Goal: Find specific page/section: Find specific page/section

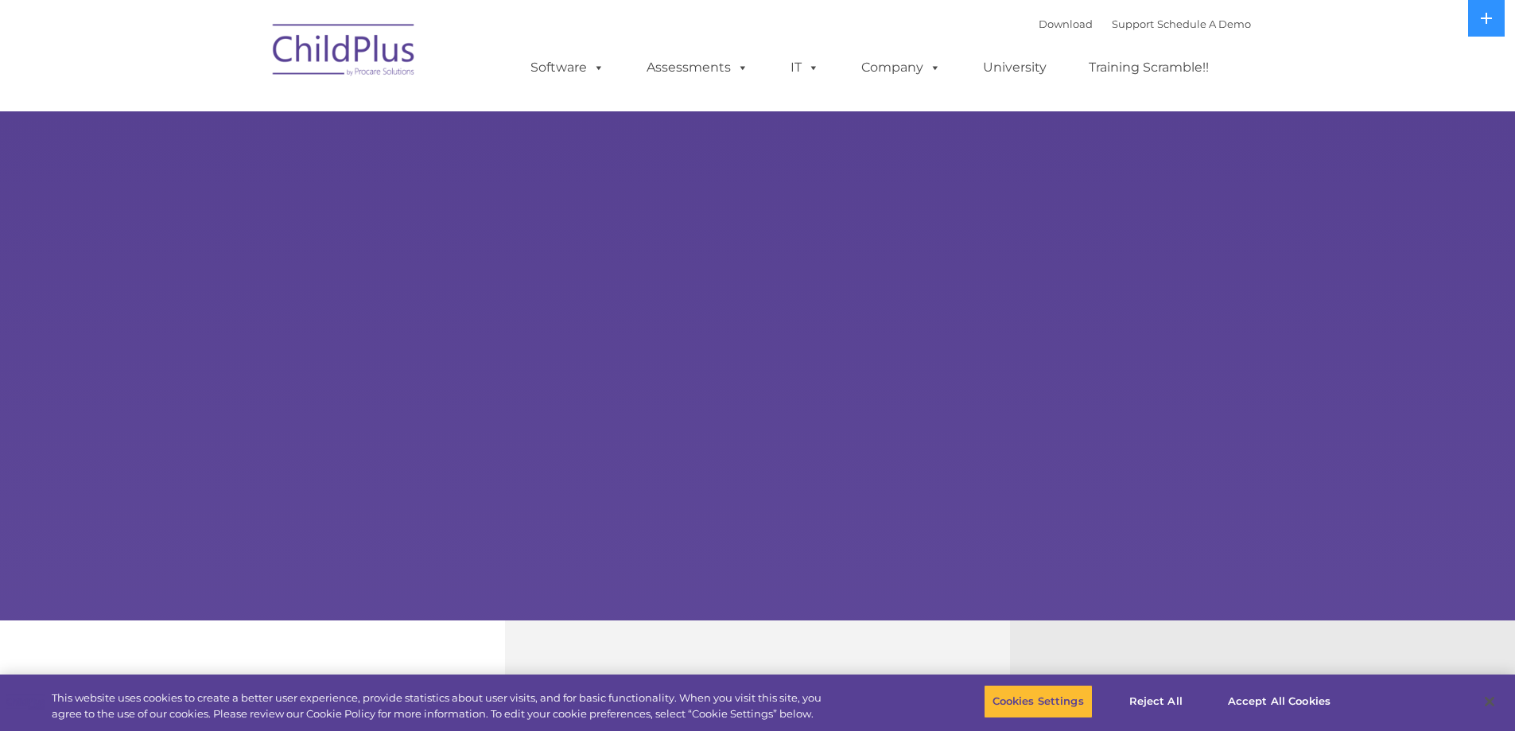
select select "MEDIUM"
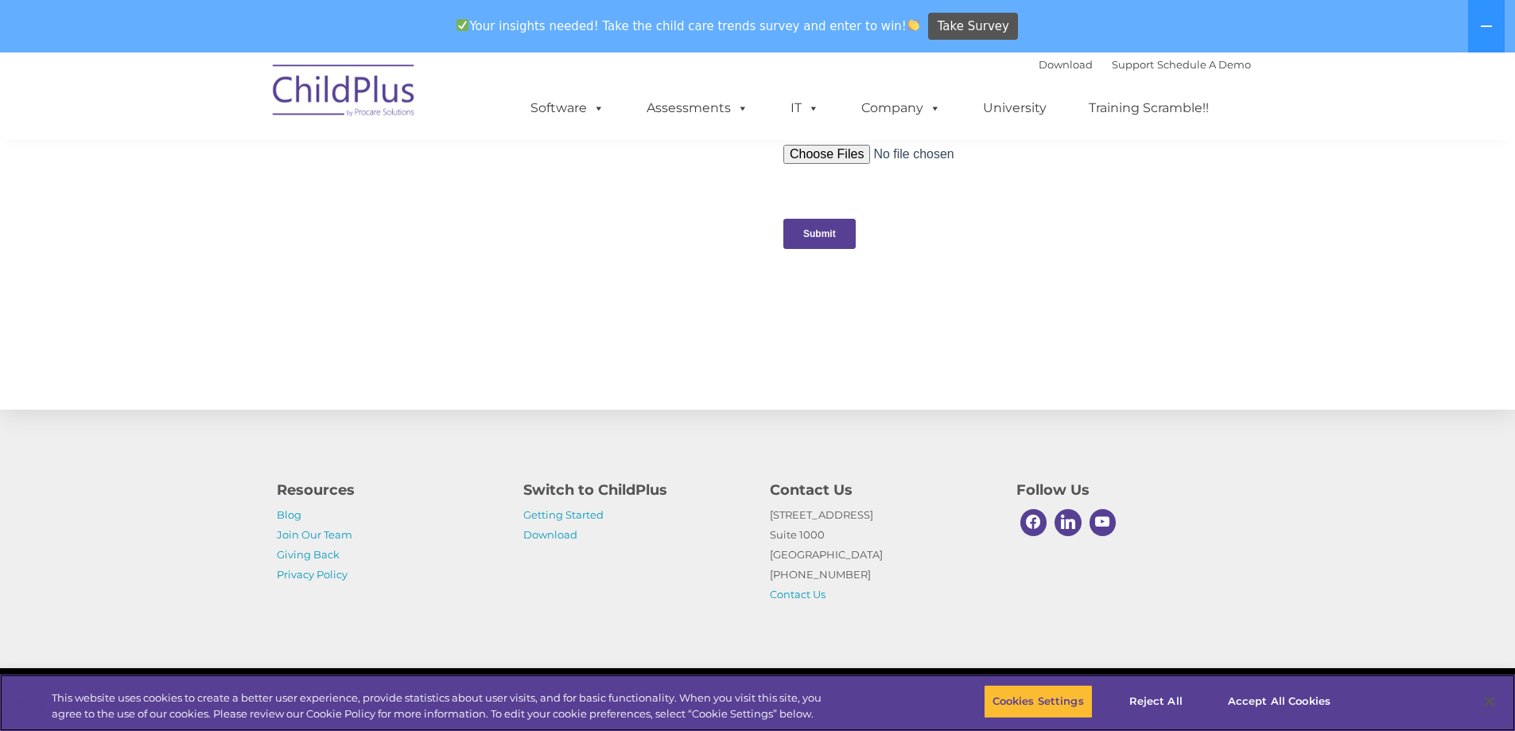
scroll to position [1593, 0]
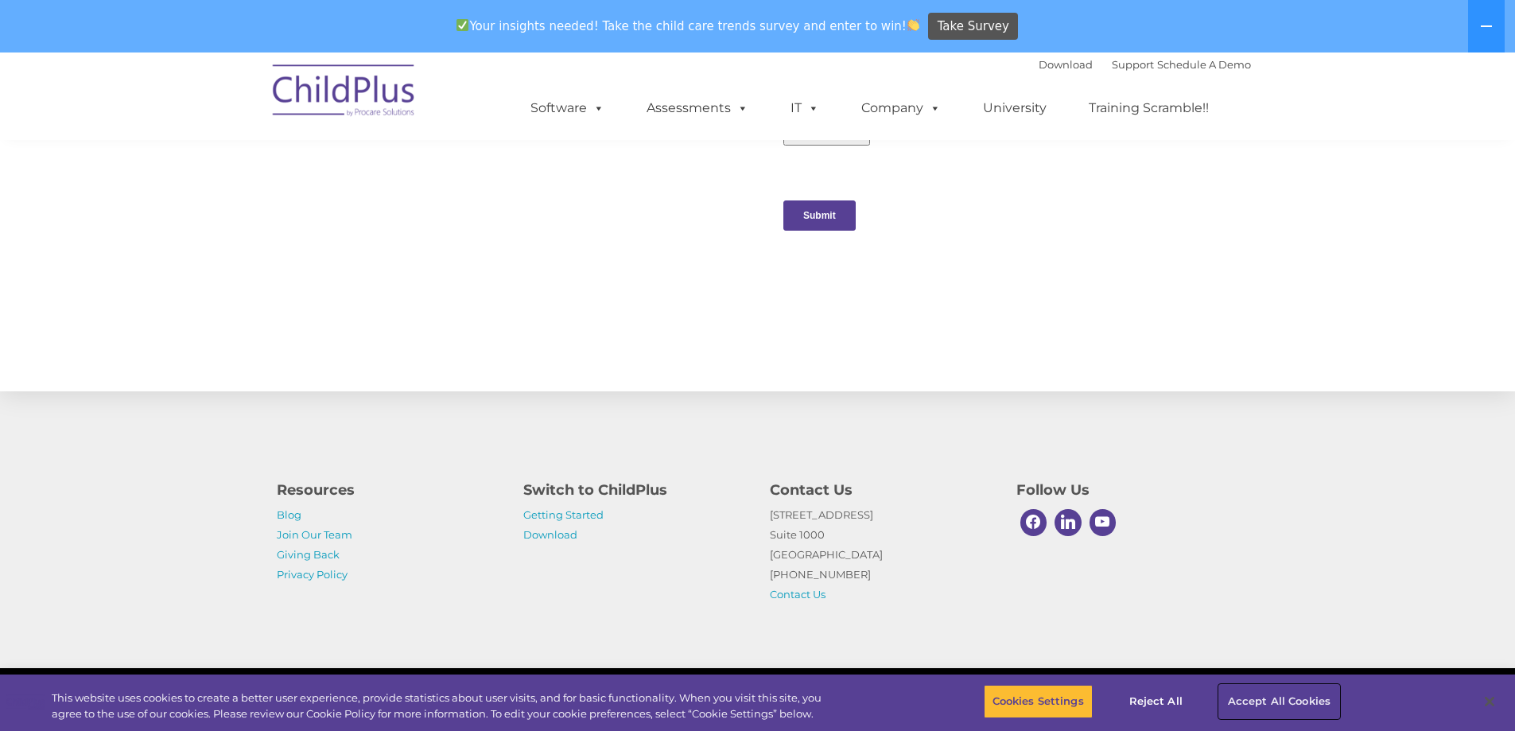
click at [1235, 700] on button "Accept All Cookies" at bounding box center [1279, 701] width 120 height 33
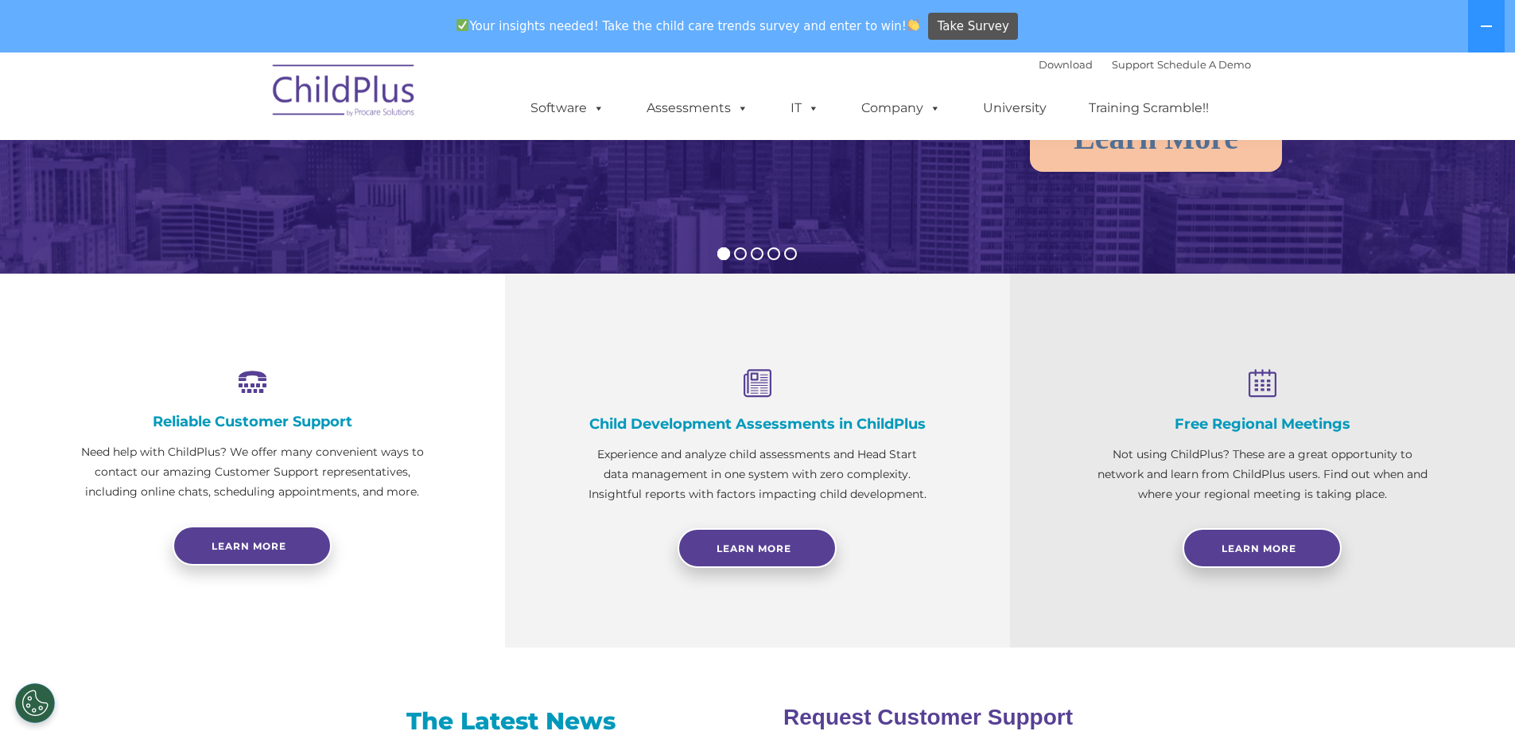
scroll to position [0, 0]
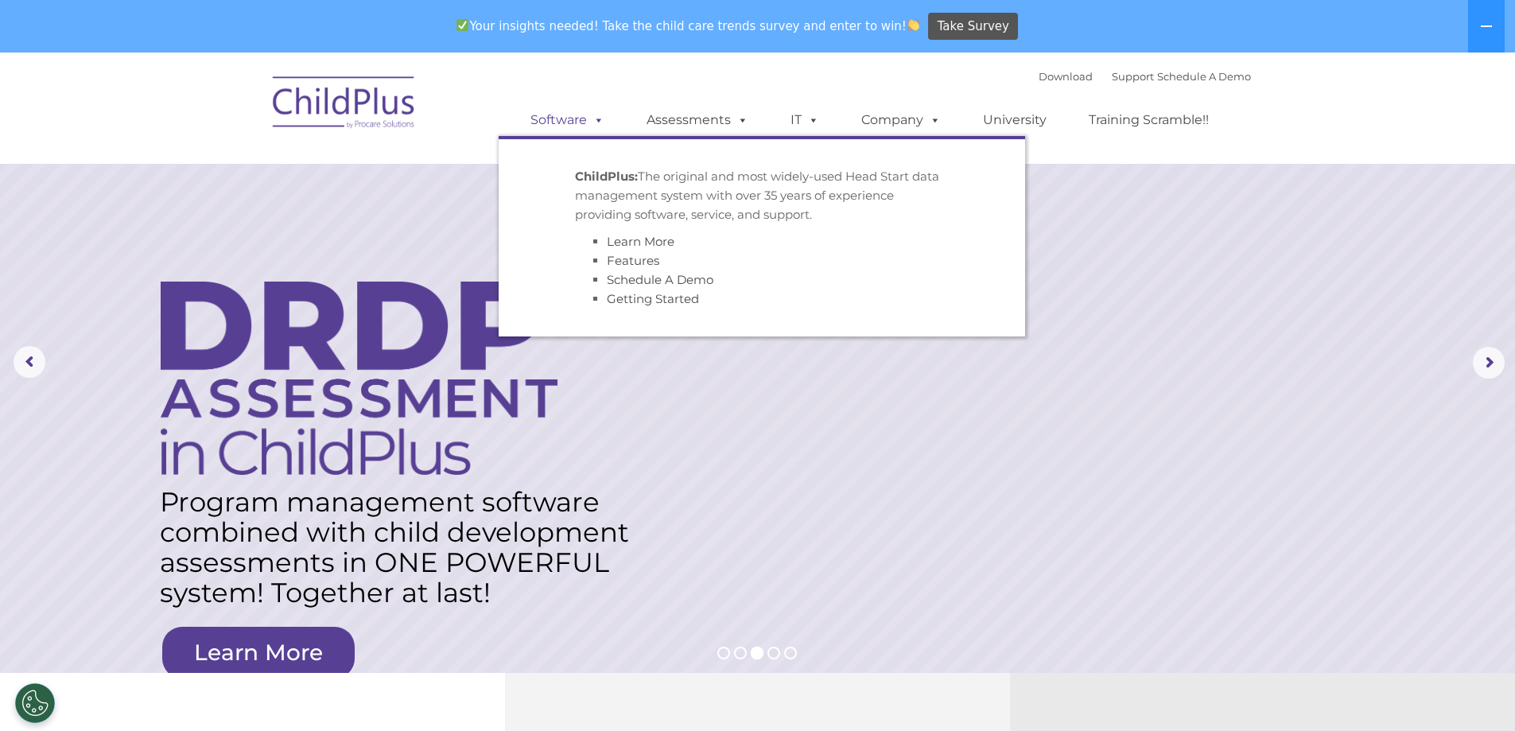
click at [586, 116] on link "Software" at bounding box center [568, 120] width 106 height 32
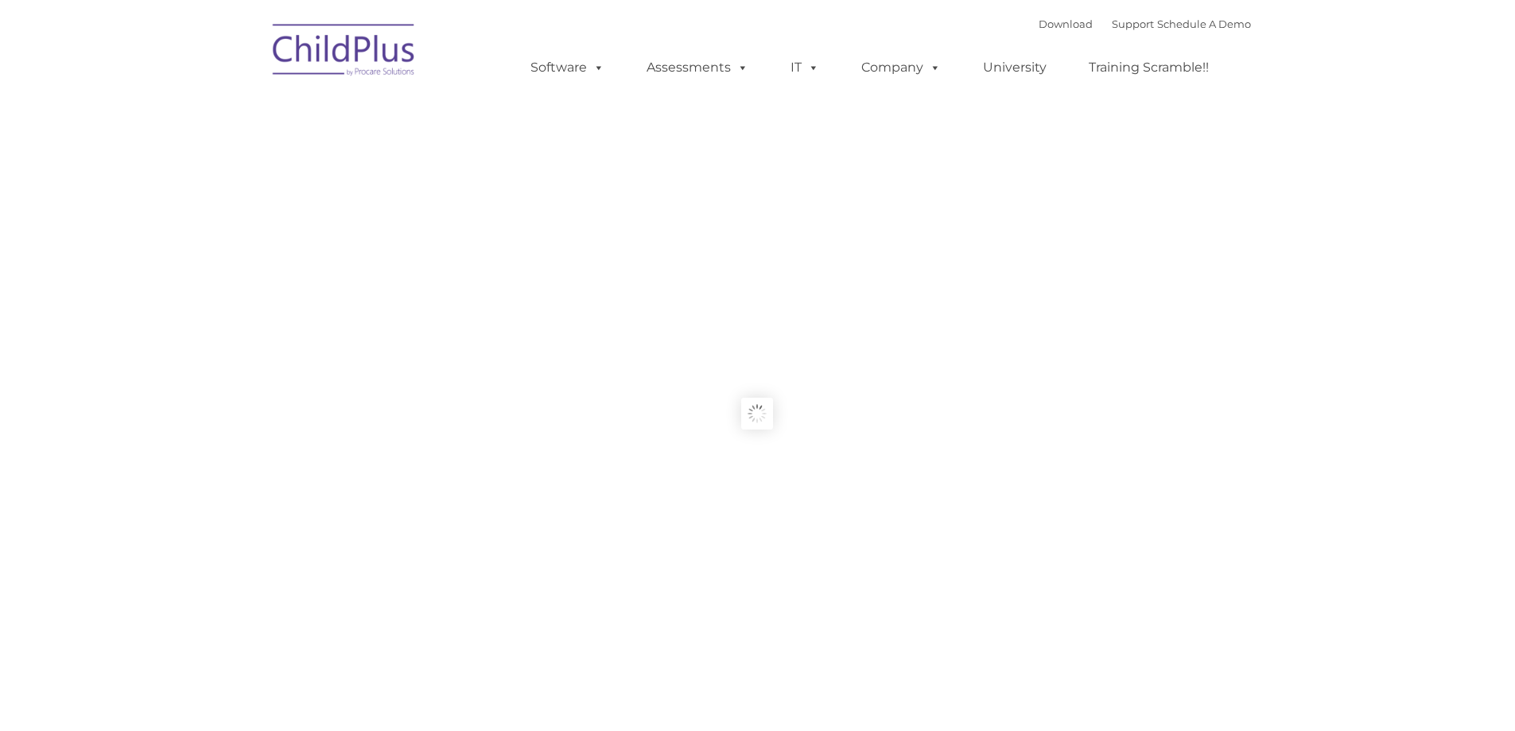
type input ""
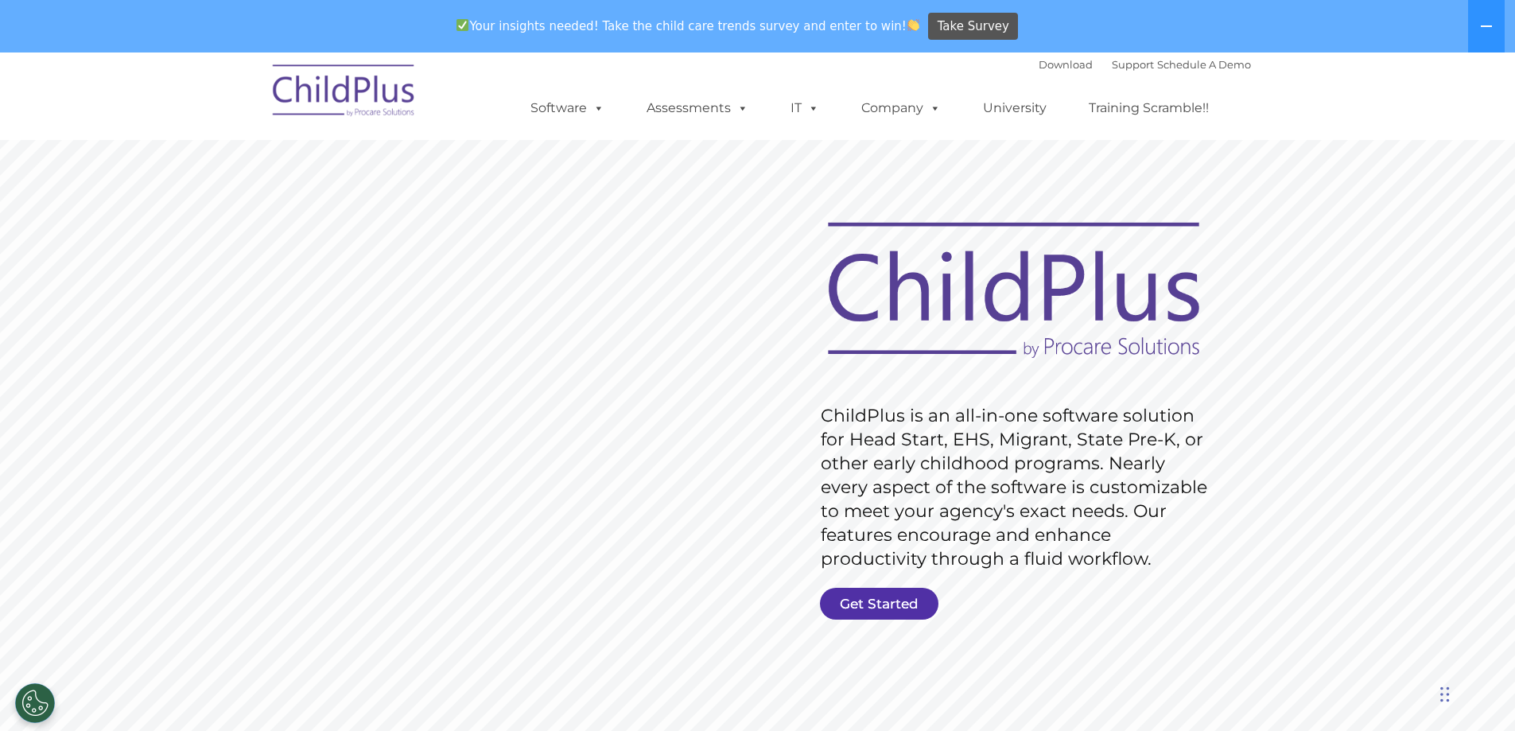
click at [896, 590] on link "Get Started" at bounding box center [879, 604] width 119 height 32
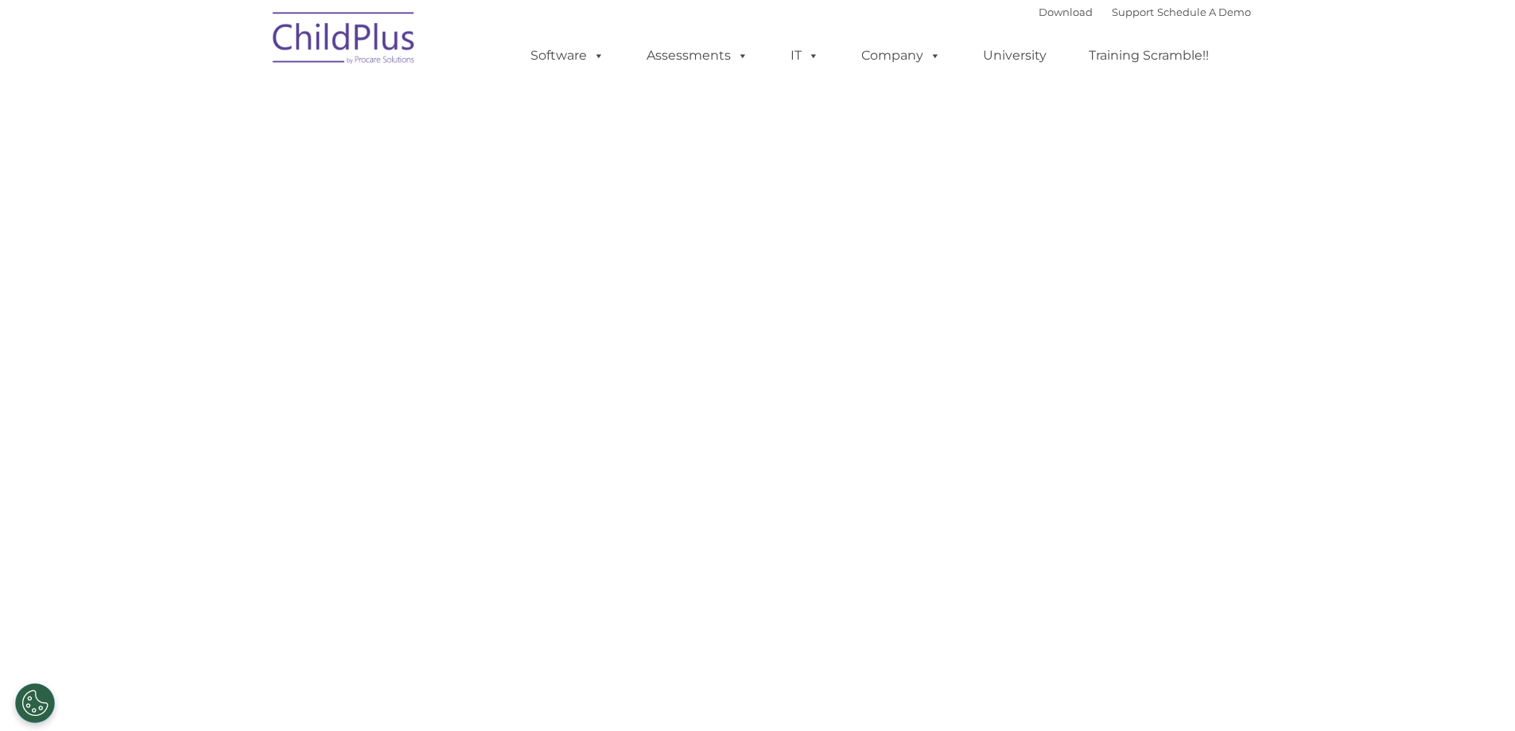
select select "MEDIUM"
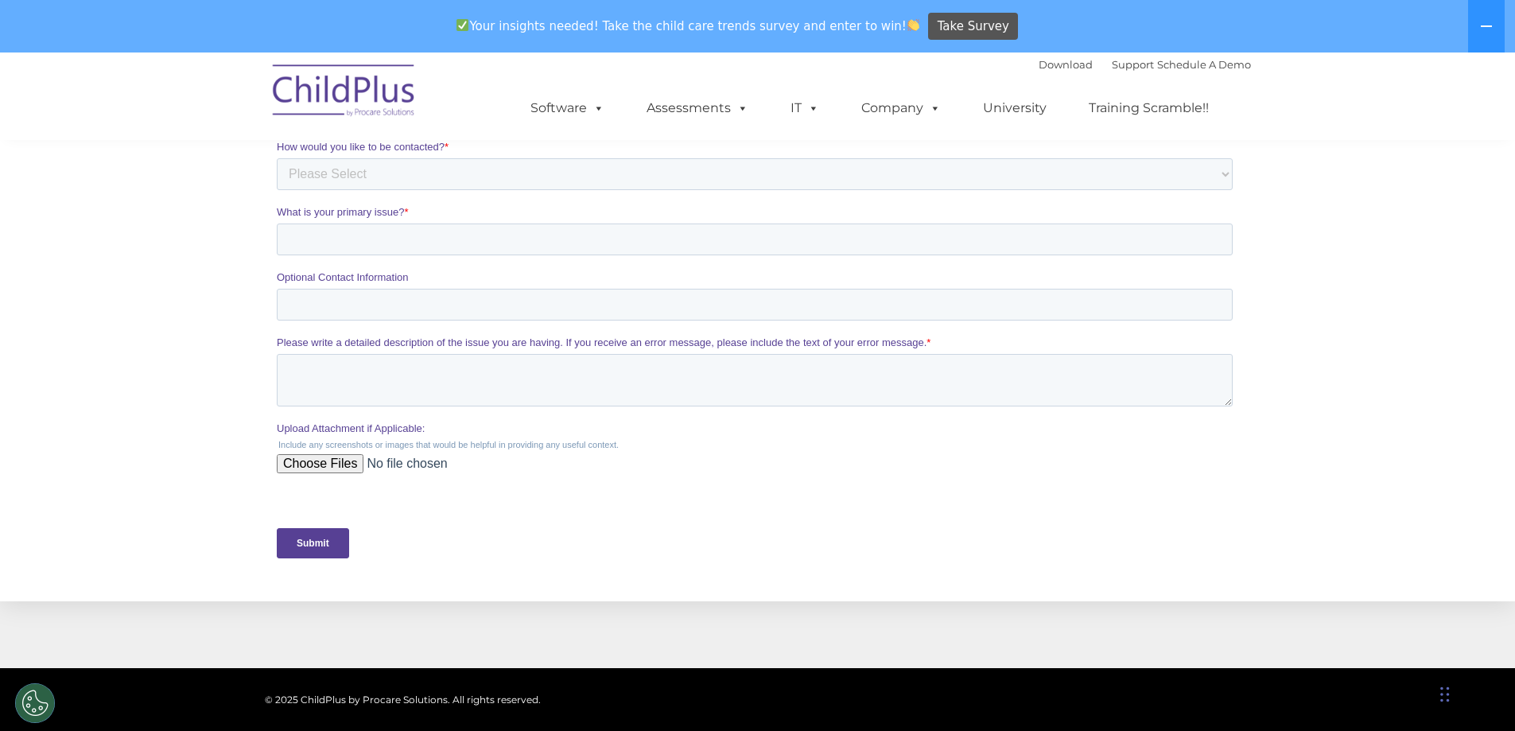
scroll to position [477, 0]
